Goal: Information Seeking & Learning: Understand process/instructions

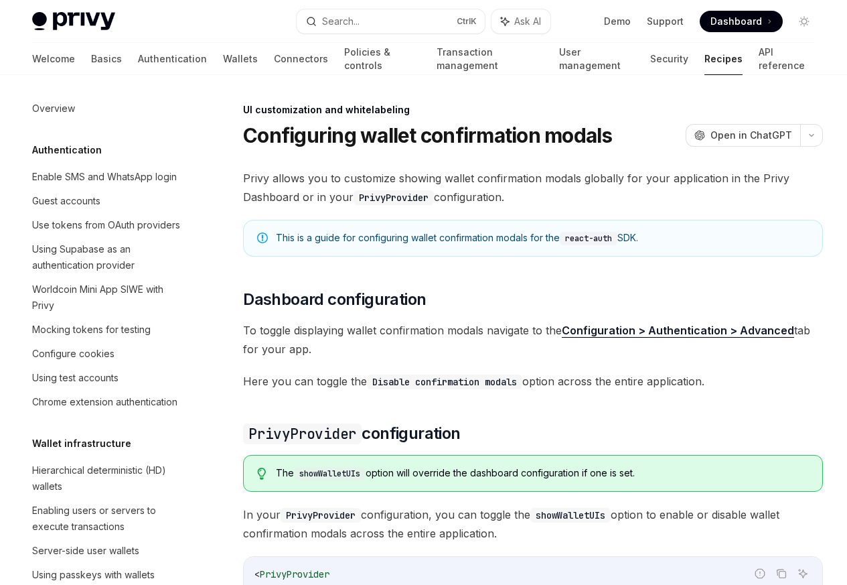
scroll to position [586, 0]
